Goal: Task Accomplishment & Management: Manage account settings

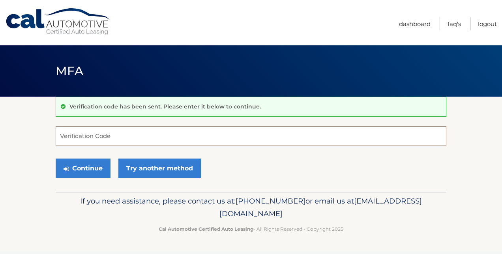
click at [115, 134] on input "Verification Code" at bounding box center [251, 136] width 391 height 20
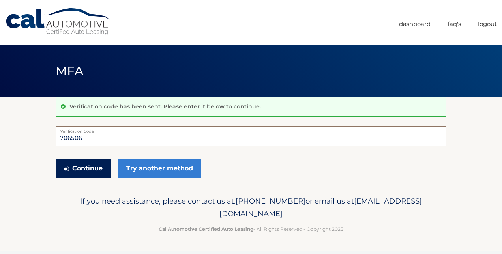
type input "706506"
click at [81, 164] on button "Continue" at bounding box center [83, 169] width 55 height 20
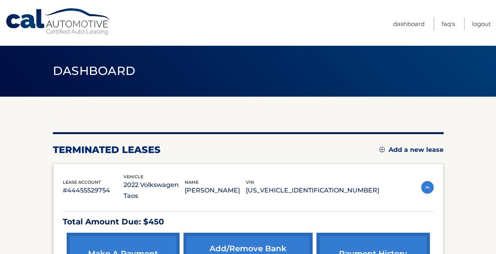
scroll to position [39, 0]
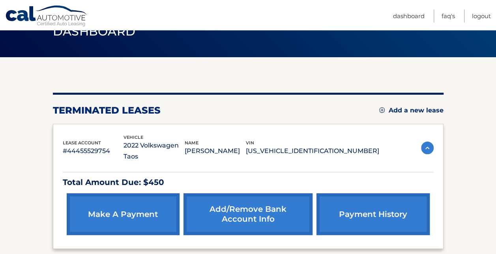
click at [107, 200] on link "make a payment" at bounding box center [123, 214] width 113 height 42
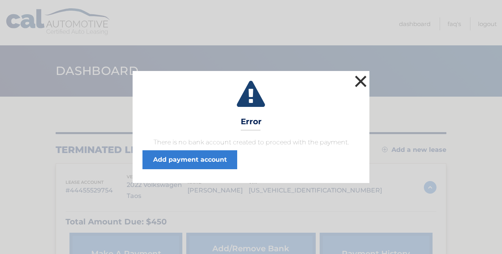
click at [360, 83] on button "×" at bounding box center [361, 81] width 16 height 16
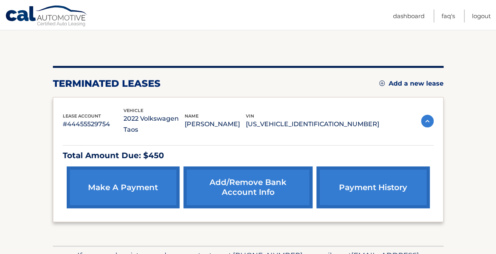
scroll to position [79, 0]
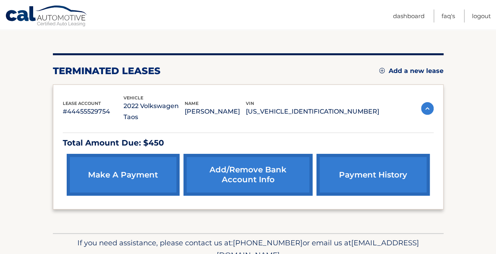
click at [238, 170] on link "Add/Remove bank account info" at bounding box center [247, 175] width 129 height 42
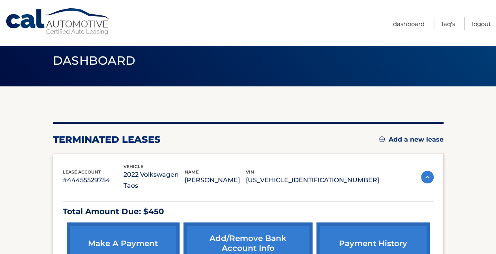
scroll to position [0, 0]
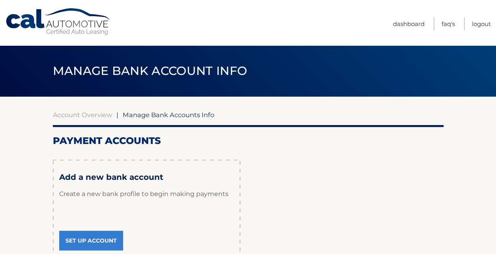
scroll to position [39, 0]
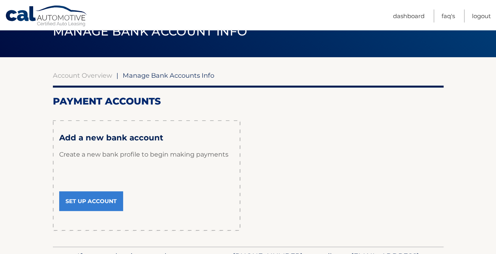
click at [89, 201] on link "Set Up Account" at bounding box center [91, 201] width 64 height 20
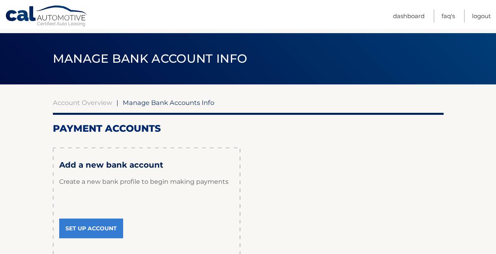
scroll to position [0, 0]
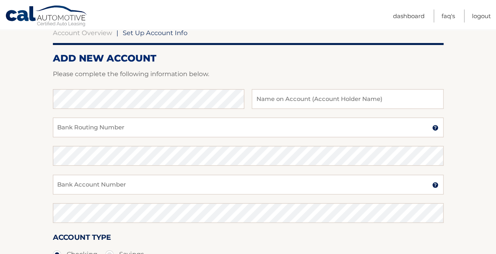
scroll to position [79, 0]
